Goal: Task Accomplishment & Management: Use online tool/utility

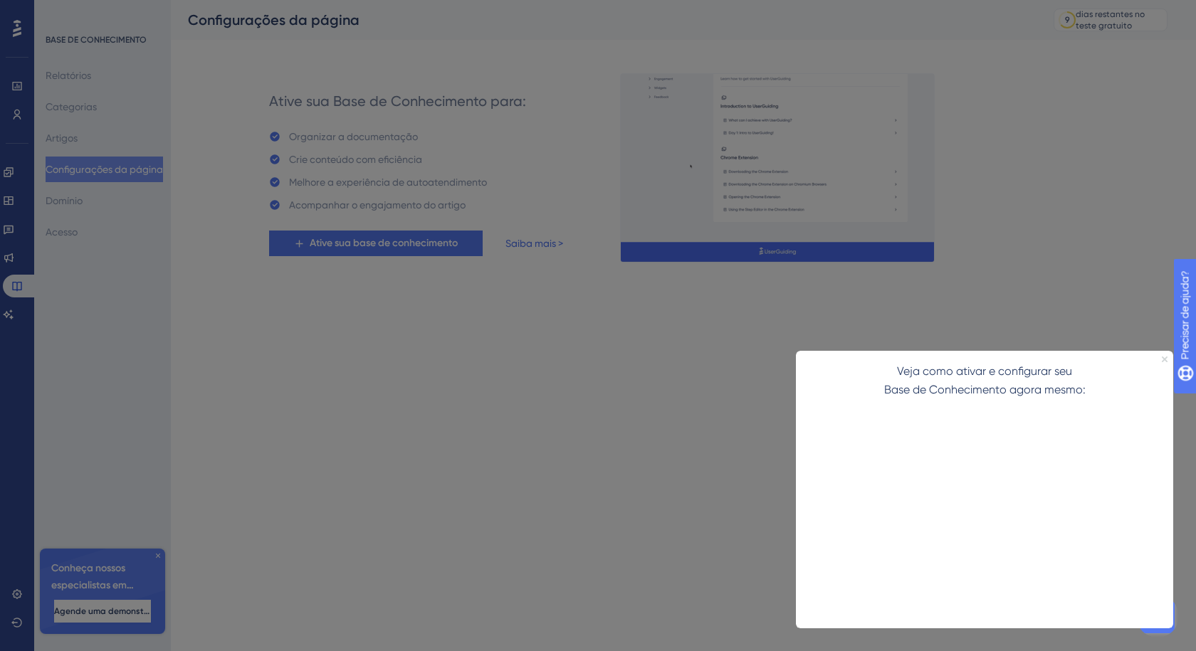
click at [1164, 360] on icon "Fechar visualização" at bounding box center [1165, 360] width 6 height 6
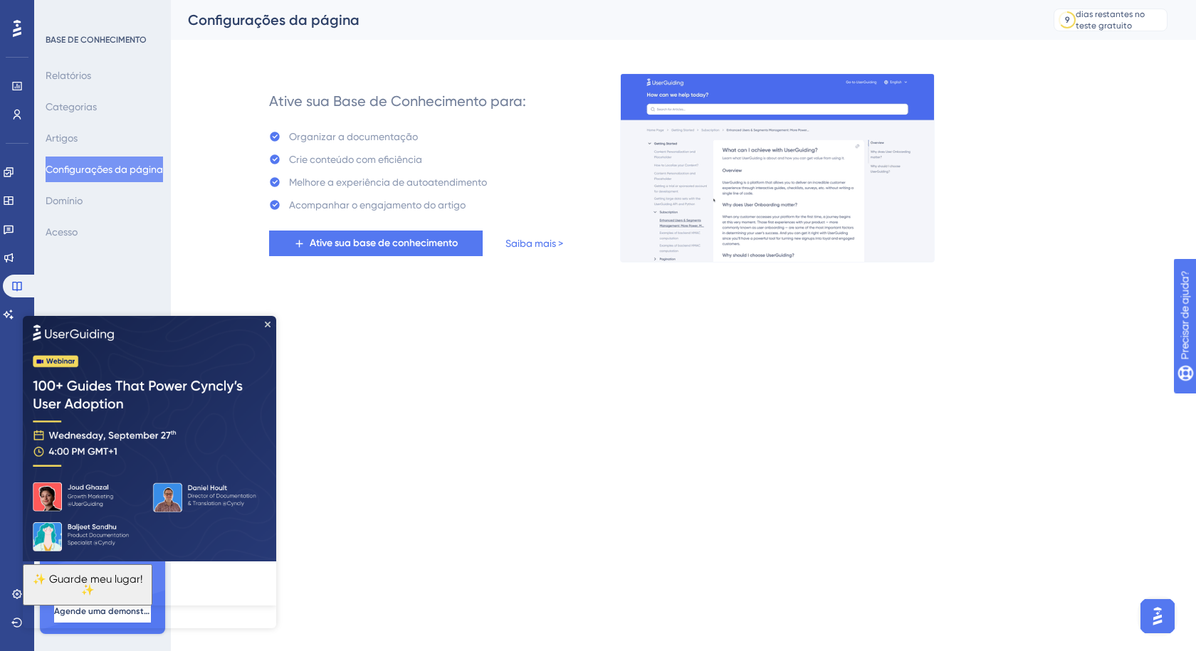
click at [264, 319] on img at bounding box center [149, 438] width 253 height 246
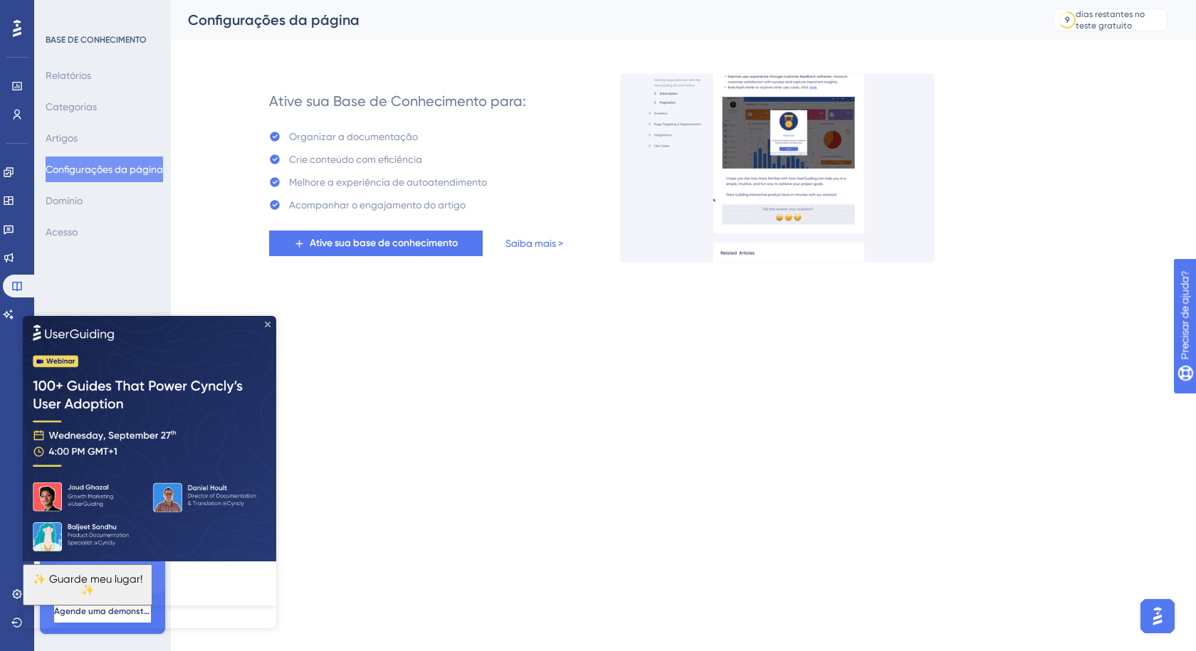
click at [265, 322] on icon "Fechar visualização" at bounding box center [268, 324] width 6 height 6
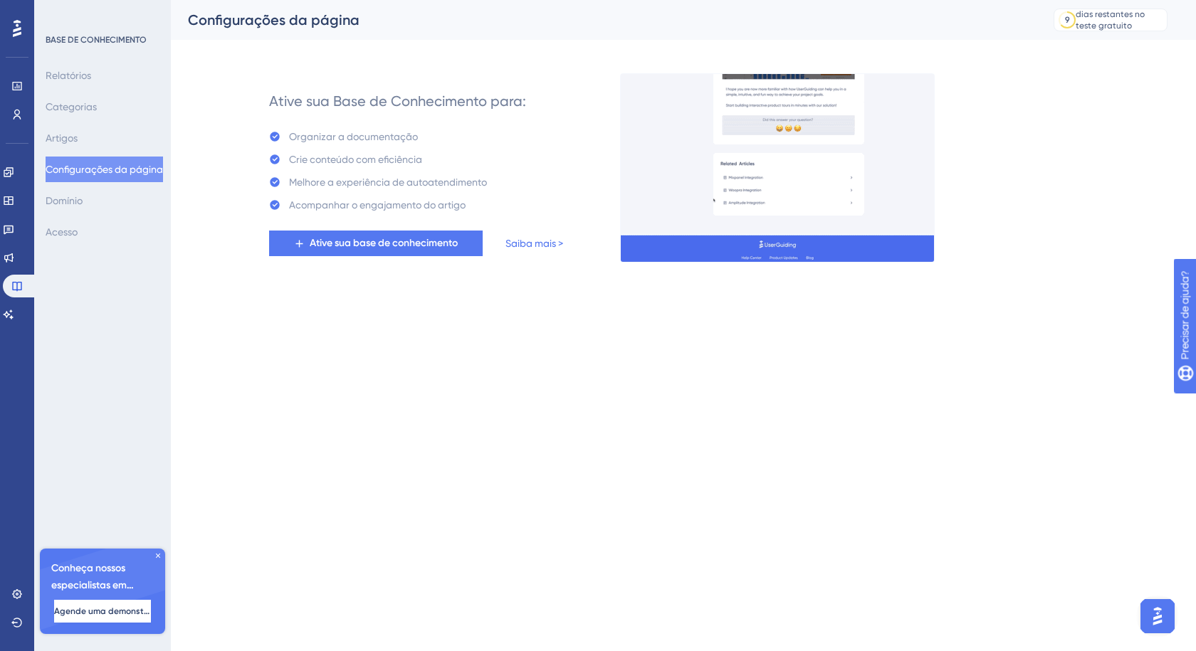
click at [157, 555] on icon at bounding box center [158, 556] width 4 height 4
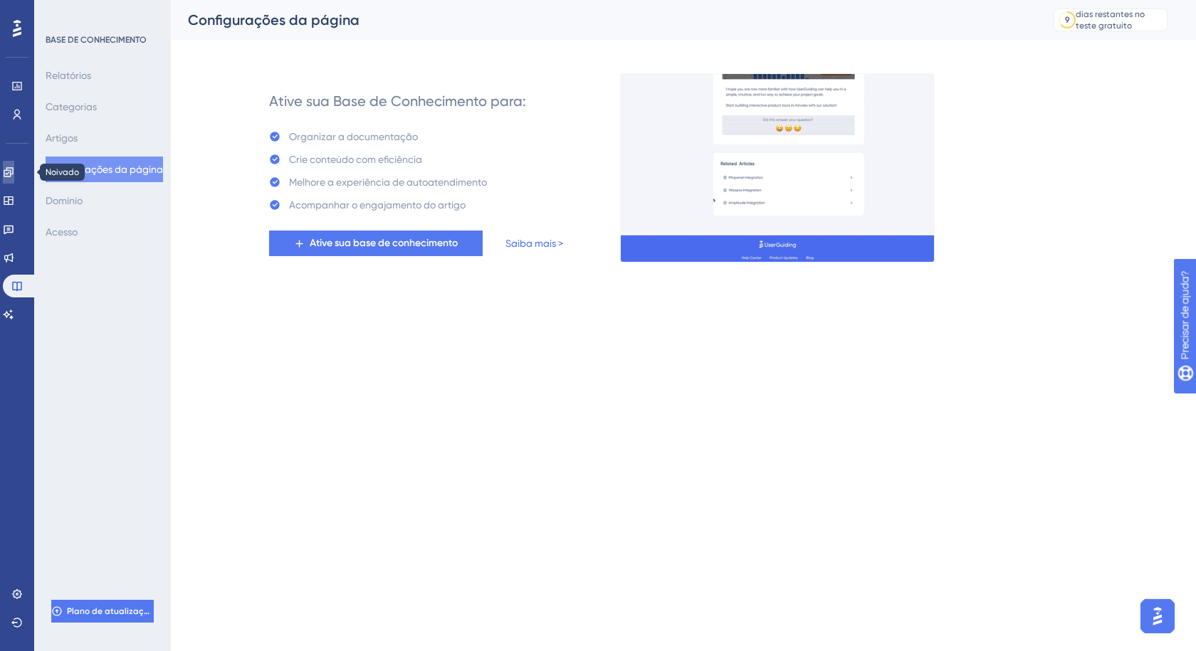
click at [14, 164] on link at bounding box center [8, 172] width 11 height 23
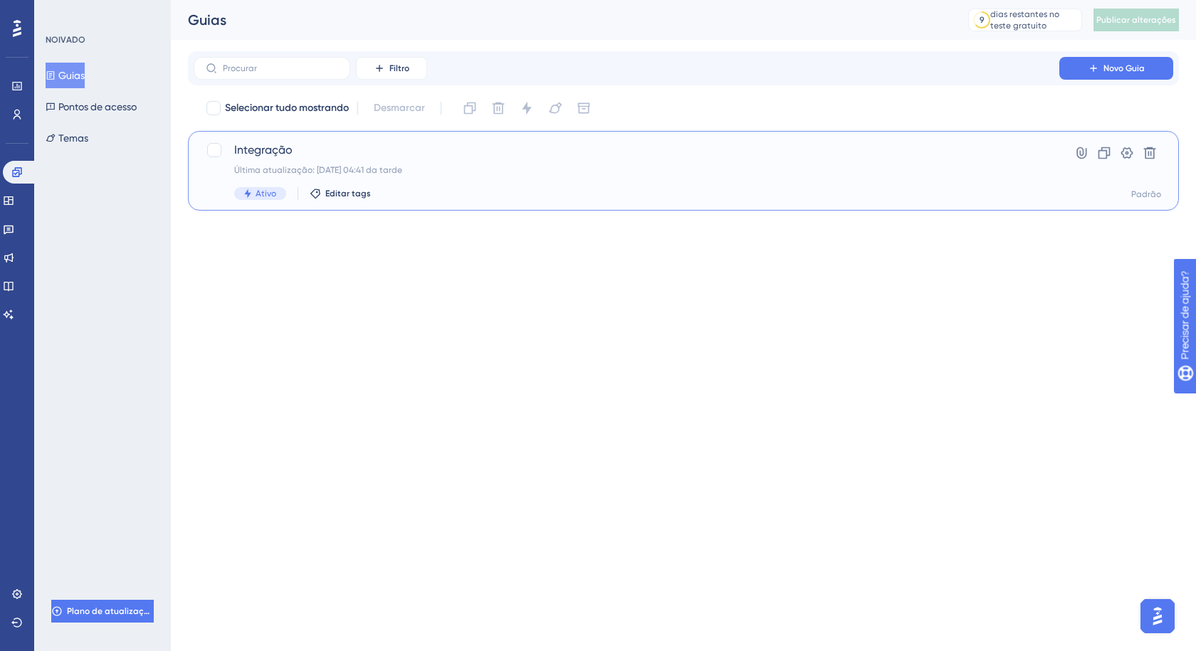
click at [451, 167] on div "Última atualização: 19.09.2025 04:41 da tarde" at bounding box center [626, 169] width 784 height 11
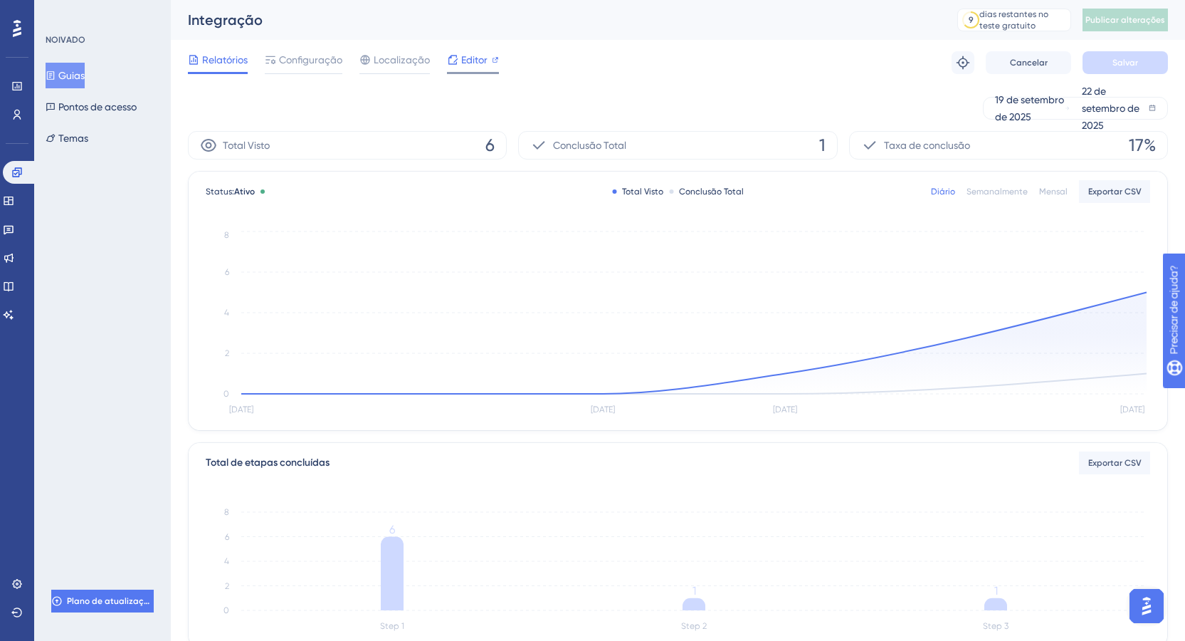
click at [465, 58] on font "Editor" at bounding box center [474, 59] width 26 height 11
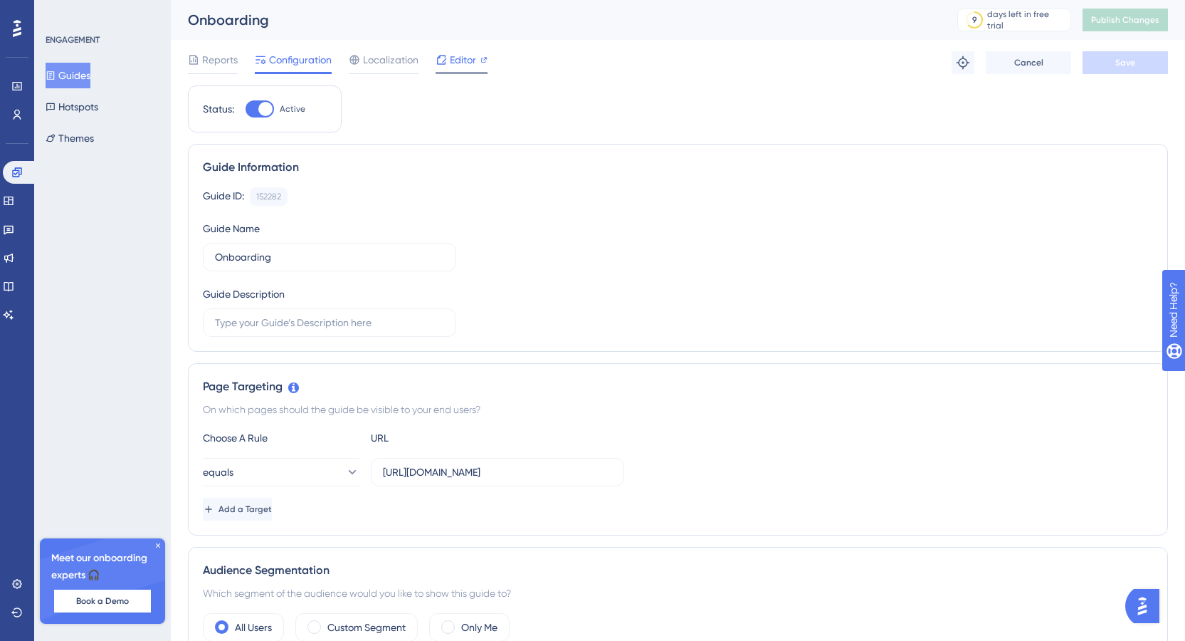
click at [460, 56] on span "Editor" at bounding box center [463, 59] width 26 height 17
